Goal: Task Accomplishment & Management: Manage account settings

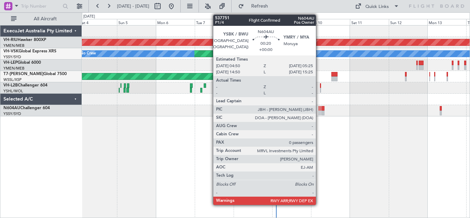
click at [319, 111] on div at bounding box center [319, 113] width 1 height 5
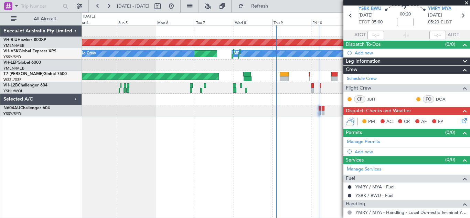
scroll to position [53, 0]
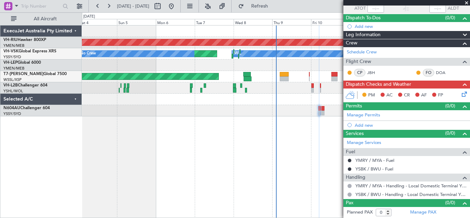
click at [322, 110] on div at bounding box center [276, 110] width 388 height 11
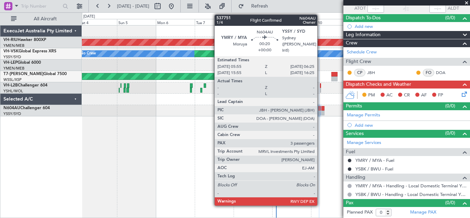
click at [321, 111] on div at bounding box center [321, 113] width 1 height 5
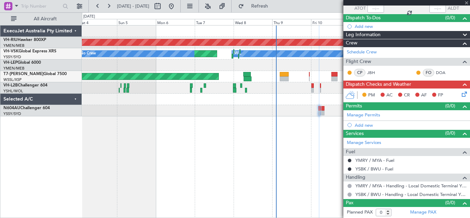
type input "3"
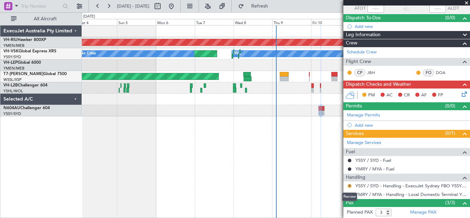
click at [348, 184] on button "R" at bounding box center [350, 186] width 4 height 4
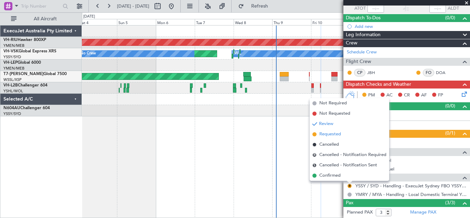
click at [323, 134] on span "Requested" at bounding box center [330, 134] width 22 height 7
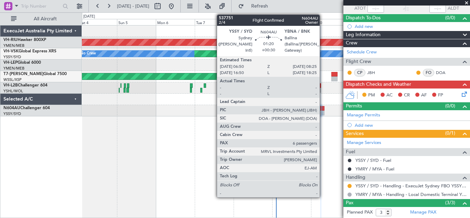
click at [323, 110] on div at bounding box center [323, 108] width 3 height 5
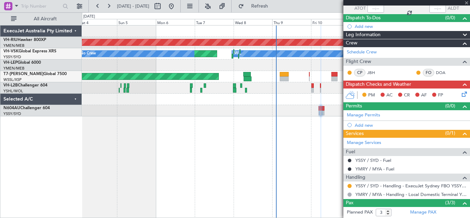
type input "+00:30"
type input "6"
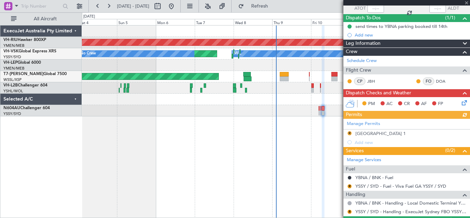
click at [350, 133] on div "Manage Permits R YBNA Parking Bay 1 Add new" at bounding box center [407, 133] width 127 height 28
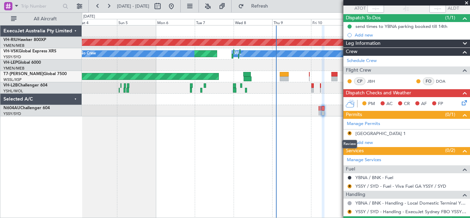
click at [350, 133] on button "R" at bounding box center [350, 133] width 4 height 4
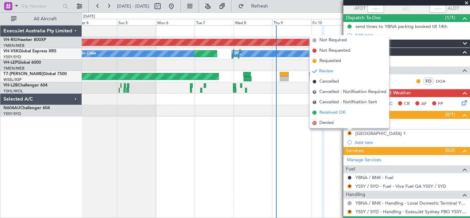
click at [333, 112] on span "Received OK" at bounding box center [332, 112] width 26 height 7
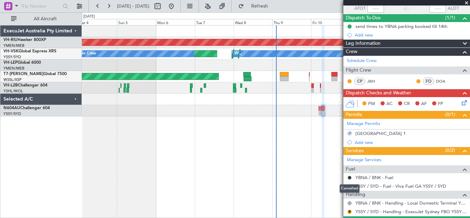
click at [349, 187] on div "Cancelled" at bounding box center [350, 188] width 20 height 9
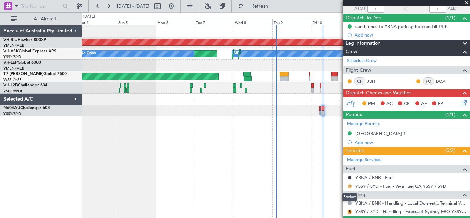
click at [350, 186] on button "R" at bounding box center [350, 186] width 4 height 4
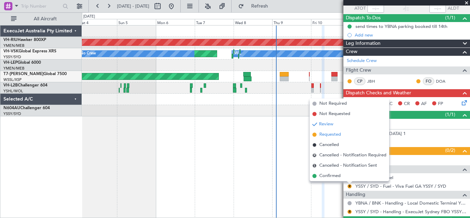
click at [324, 135] on span "Requested" at bounding box center [330, 134] width 22 height 7
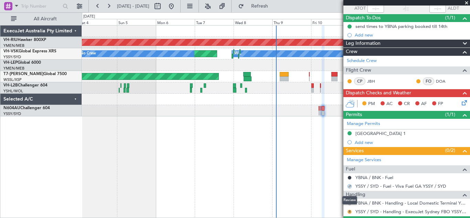
click at [350, 210] on button "R" at bounding box center [350, 212] width 4 height 4
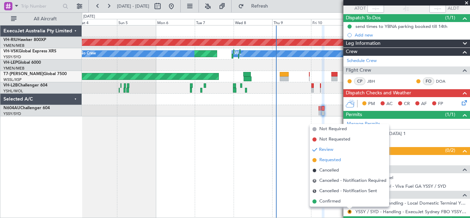
click at [327, 159] on span "Requested" at bounding box center [330, 160] width 22 height 7
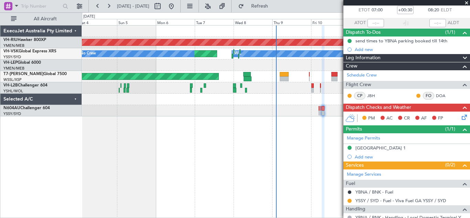
scroll to position [43, 0]
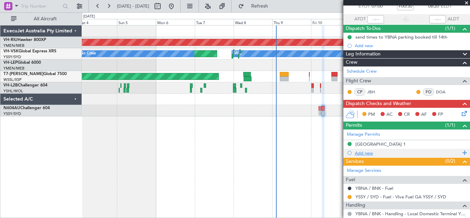
click at [461, 153] on span at bounding box center [464, 152] width 6 height 9
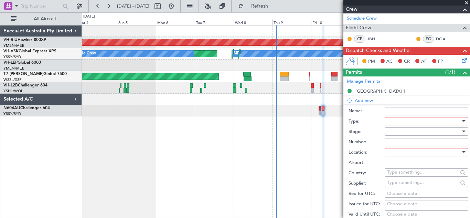
scroll to position [124, 0]
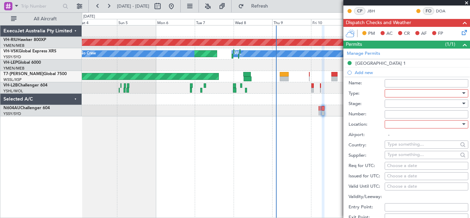
click at [462, 94] on div at bounding box center [463, 93] width 3 height 2
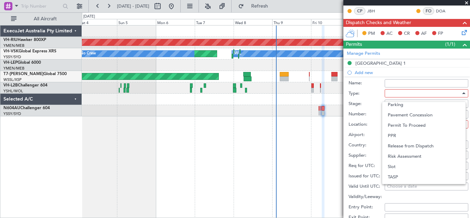
scroll to position [207, 0]
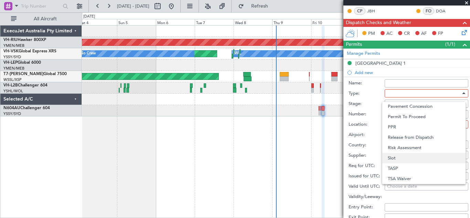
click at [413, 161] on span "Slot" at bounding box center [424, 158] width 72 height 10
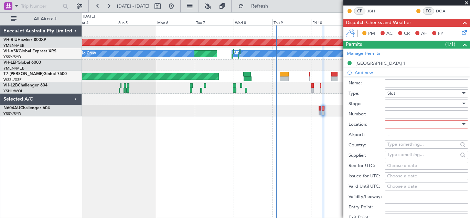
click at [462, 103] on div at bounding box center [463, 104] width 3 height 2
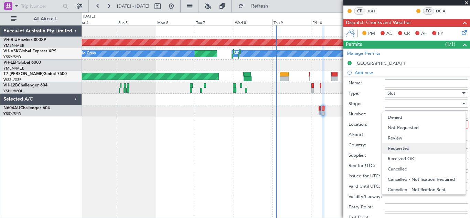
click at [411, 146] on span "Requested" at bounding box center [424, 148] width 72 height 10
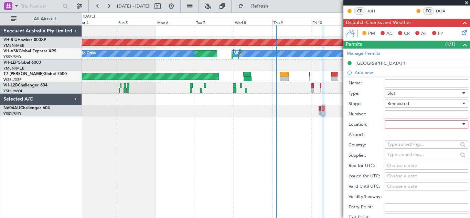
click at [462, 124] on div at bounding box center [463, 124] width 3 height 2
click at [400, 157] on span "Arrival" at bounding box center [424, 159] width 72 height 10
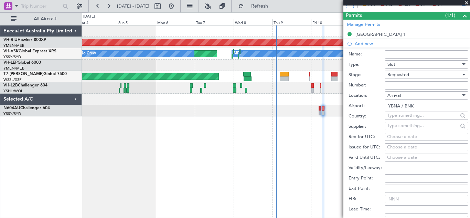
scroll to position [159, 0]
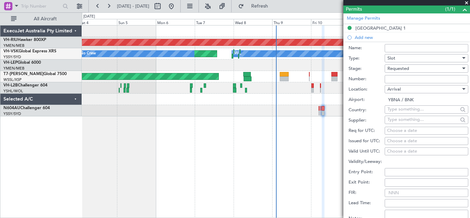
click at [461, 89] on div "Arrival" at bounding box center [427, 89] width 84 height 8
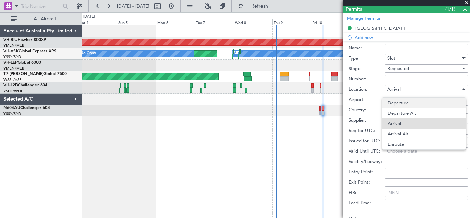
click at [411, 104] on span "Departure" at bounding box center [424, 103] width 72 height 10
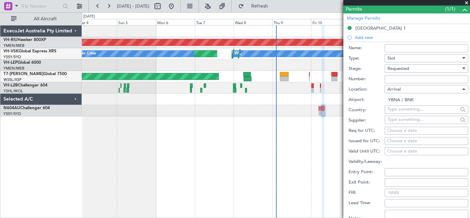
type input "YSSY / SYD"
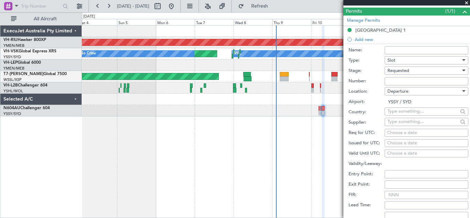
scroll to position [156, 0]
click at [462, 72] on div at bounding box center [463, 72] width 3 height 2
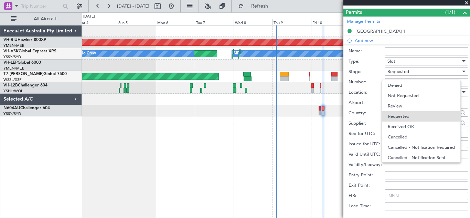
scroll to position [3, 0]
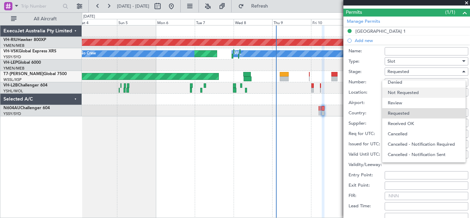
click at [421, 92] on span "Not Requested" at bounding box center [424, 92] width 72 height 10
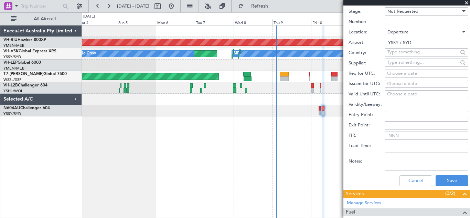
scroll to position [244, 0]
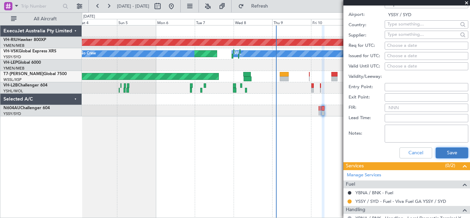
click at [448, 152] on button "Save" at bounding box center [452, 152] width 33 height 11
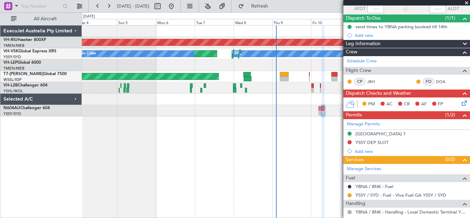
scroll to position [52, 0]
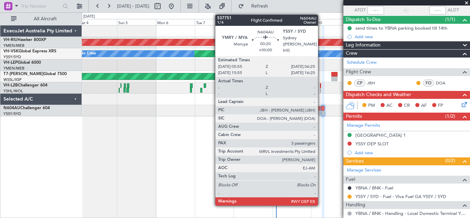
click at [321, 110] on div at bounding box center [321, 108] width 1 height 5
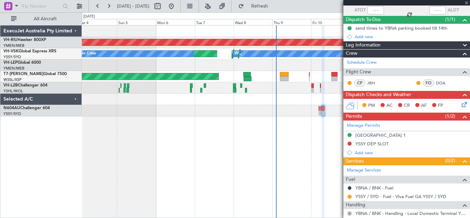
type input "3"
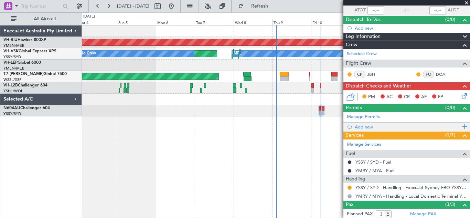
click at [461, 127] on span at bounding box center [464, 126] width 6 height 9
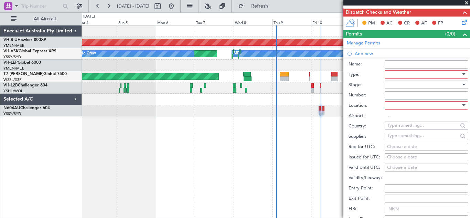
scroll to position [128, 0]
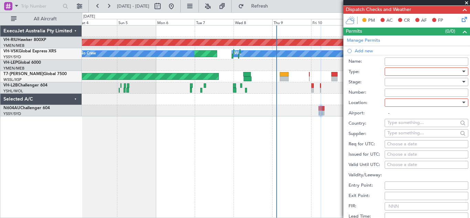
click at [462, 71] on div at bounding box center [463, 72] width 3 height 2
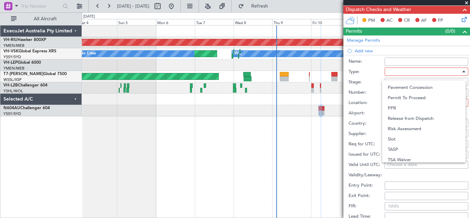
scroll to position [207, 0]
click at [428, 137] on span "Slot" at bounding box center [424, 136] width 72 height 10
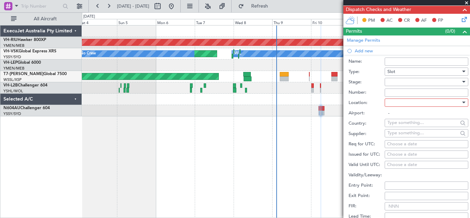
click at [462, 82] on div at bounding box center [463, 82] width 3 height 2
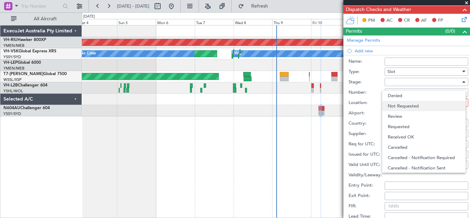
click at [424, 106] on span "Not Requested" at bounding box center [424, 106] width 72 height 10
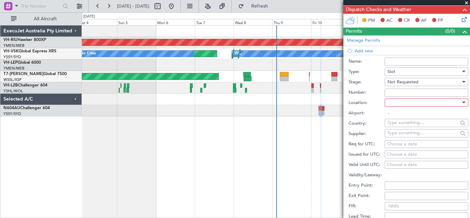
click at [462, 103] on div at bounding box center [463, 103] width 3 height 2
click at [421, 135] on span "Arrival" at bounding box center [424, 137] width 72 height 10
type input "YSSY / SYD"
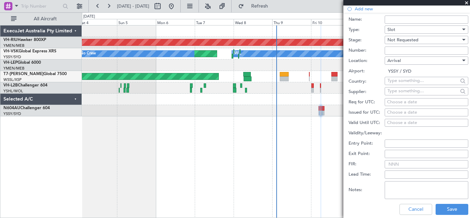
scroll to position [239, 0]
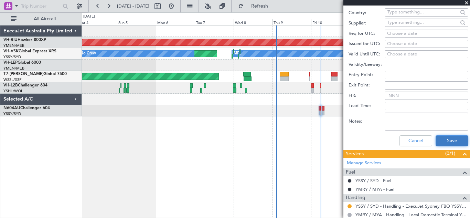
click at [448, 138] on button "Save" at bounding box center [452, 140] width 33 height 11
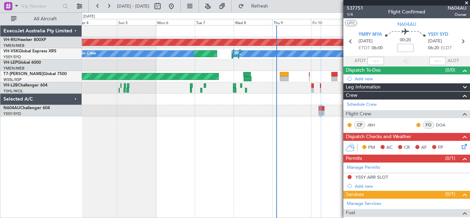
scroll to position [1, 0]
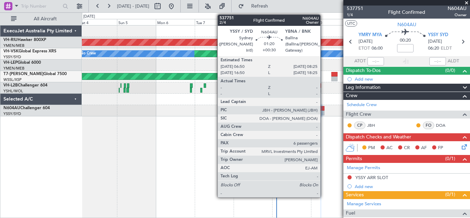
click at [324, 110] on div at bounding box center [323, 108] width 3 height 5
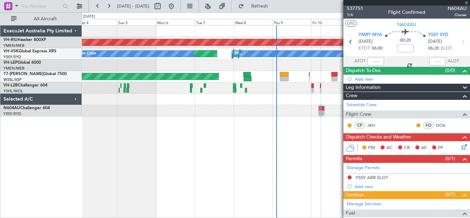
type input "+00:30"
type input "6"
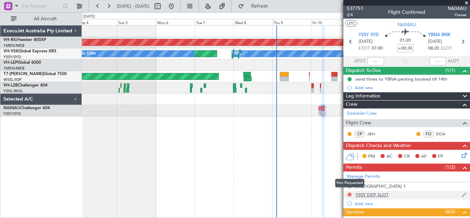
click at [348, 193] on button at bounding box center [350, 194] width 4 height 4
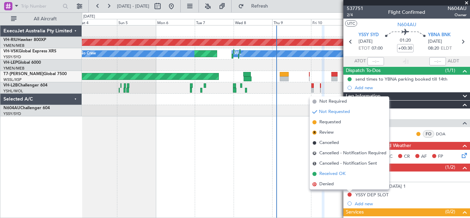
click at [332, 175] on span "Received OK" at bounding box center [332, 173] width 26 height 7
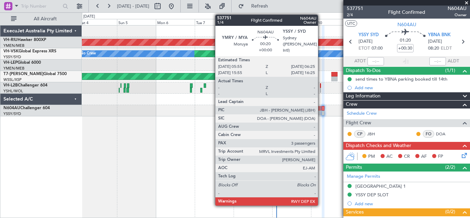
click at [321, 112] on div at bounding box center [321, 113] width 1 height 5
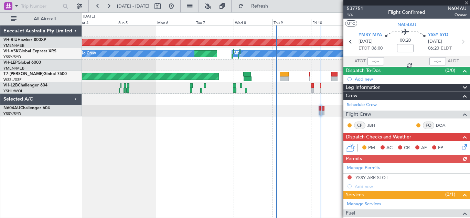
click at [349, 177] on div "Manage Permits YSSY ARR SLOT Add new" at bounding box center [407, 177] width 127 height 28
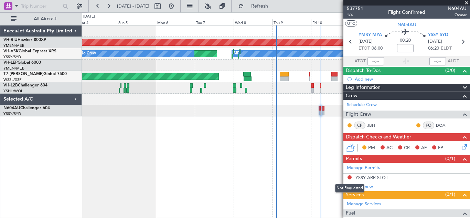
click at [349, 177] on button at bounding box center [350, 177] width 4 height 4
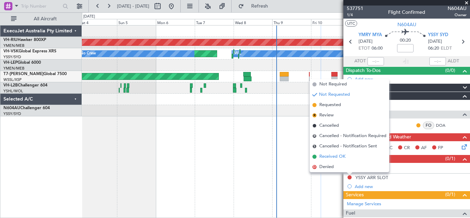
click at [327, 158] on span "Received OK" at bounding box center [332, 156] width 26 height 7
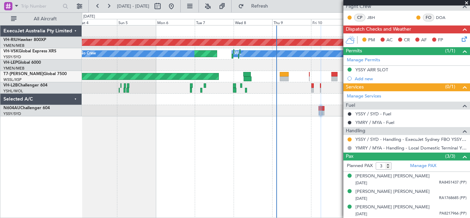
scroll to position [0, 0]
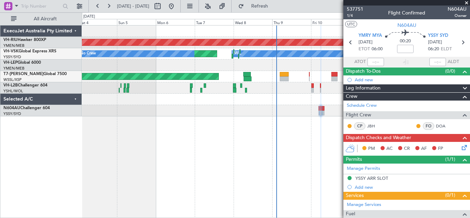
click at [467, 3] on span at bounding box center [466, 3] width 7 height 6
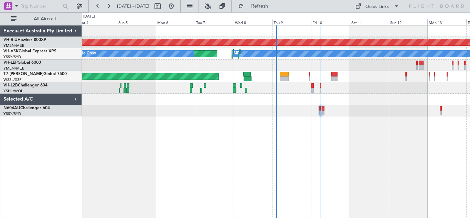
type input "0"
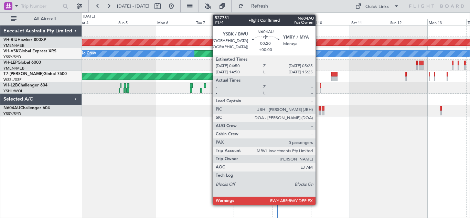
click at [319, 111] on div at bounding box center [319, 113] width 1 height 5
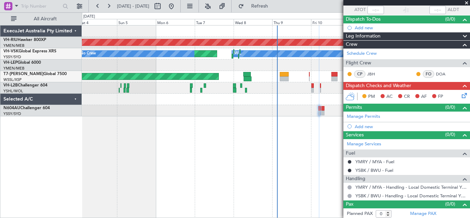
scroll to position [53, 0]
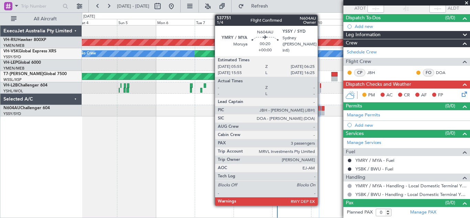
click at [321, 112] on div at bounding box center [321, 113] width 1 height 5
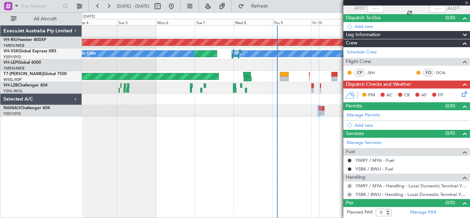
type input "3"
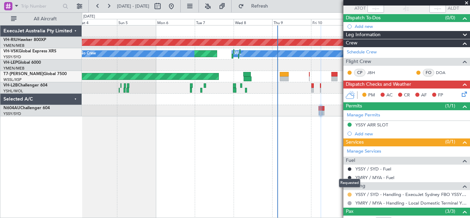
click at [349, 194] on button at bounding box center [350, 194] width 4 height 4
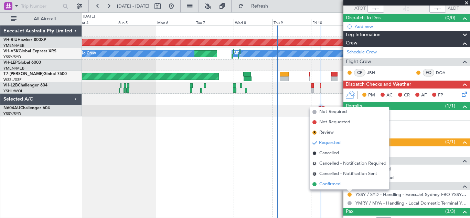
click at [335, 185] on span "Confirmed" at bounding box center [329, 184] width 21 height 7
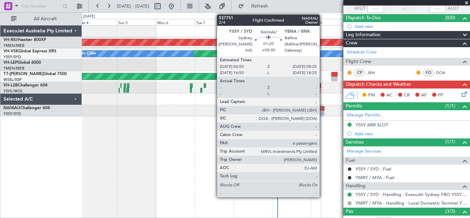
click at [323, 110] on div at bounding box center [323, 108] width 3 height 5
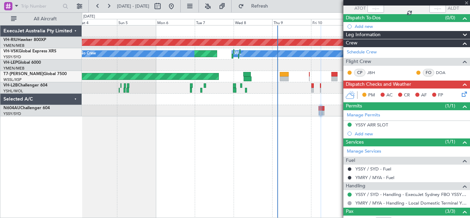
type input "+00:30"
type input "6"
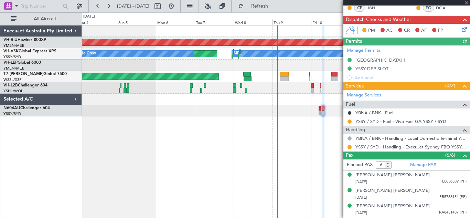
scroll to position [146, 0]
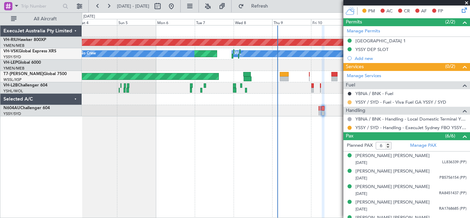
click at [350, 102] on button at bounding box center [350, 102] width 4 height 4
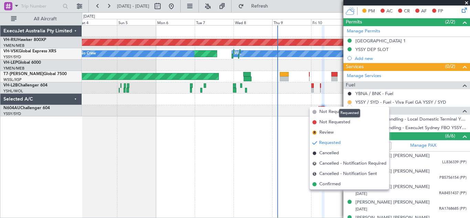
click at [350, 101] on button at bounding box center [350, 102] width 4 height 4
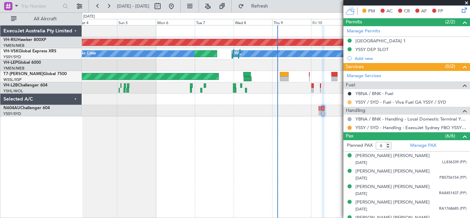
click at [350, 101] on button at bounding box center [350, 102] width 4 height 4
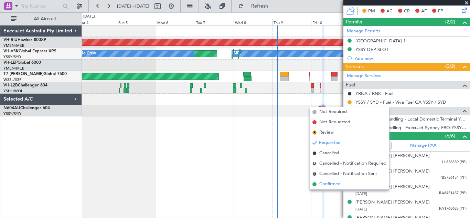
click at [336, 184] on span "Confirmed" at bounding box center [329, 184] width 21 height 7
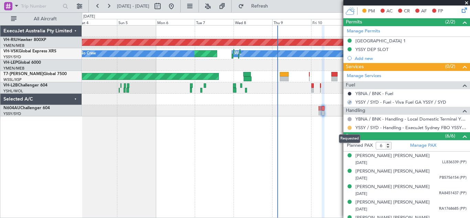
click at [350, 126] on button at bounding box center [350, 128] width 4 height 4
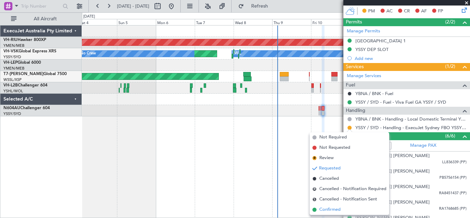
click at [331, 211] on span "Confirmed" at bounding box center [329, 209] width 21 height 7
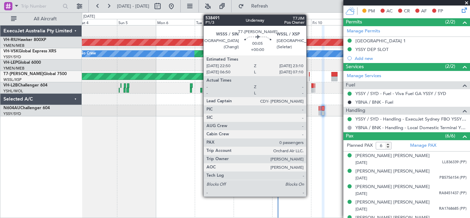
click at [310, 76] on div at bounding box center [309, 74] width 1 height 5
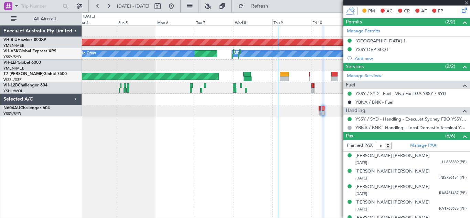
type input "0"
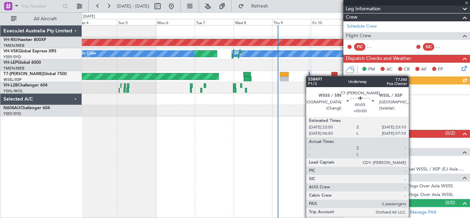
scroll to position [79, 0]
